Goal: Obtain resource: Download file/media

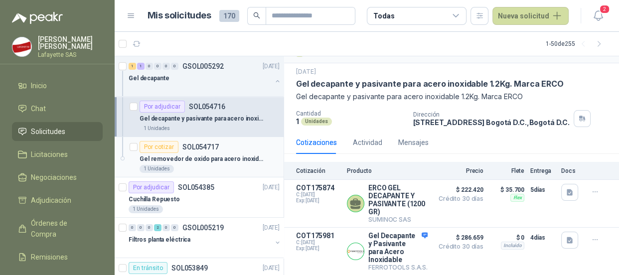
click at [199, 157] on p "Gel removedor de oxido para acero inoxidable 1000 gramos Marca ERCO" at bounding box center [202, 159] width 124 height 9
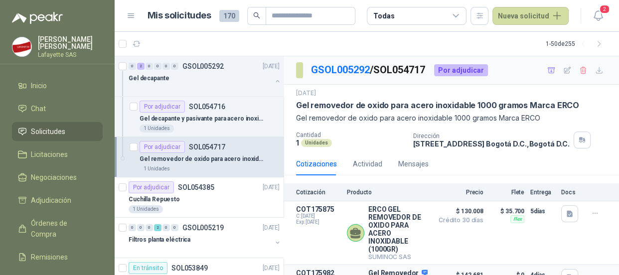
scroll to position [51, 0]
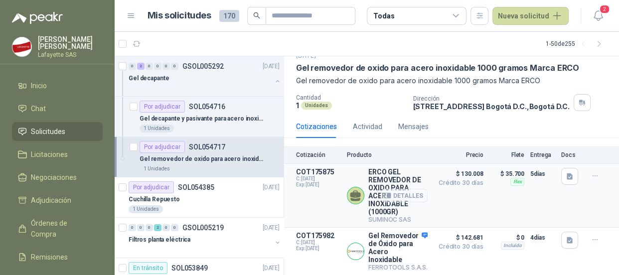
click at [399, 189] on button "Detalles" at bounding box center [404, 195] width 47 height 13
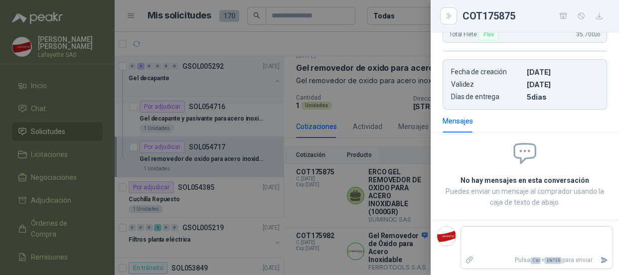
scroll to position [0, 0]
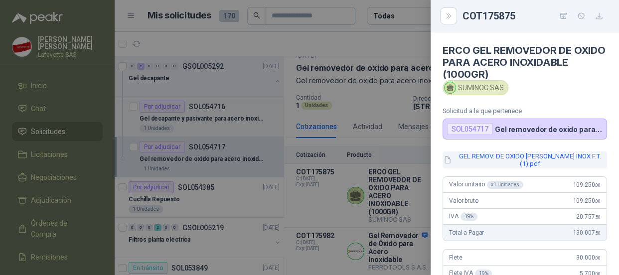
click at [549, 158] on button "GEL REMOV. DE OXIDO [PERSON_NAME] INOX F.T. (1).pdf" at bounding box center [525, 160] width 165 height 17
